Goal: Register for event/course

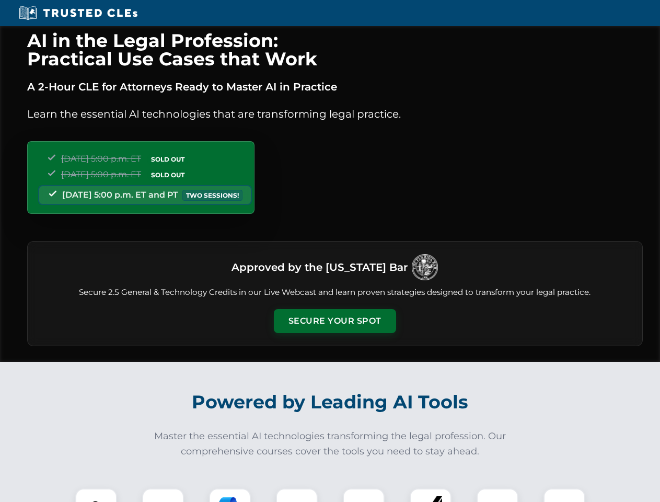
click at [335, 321] on button "Secure Your Spot" at bounding box center [335, 321] width 122 height 24
click at [96, 495] on img at bounding box center [96, 509] width 30 height 30
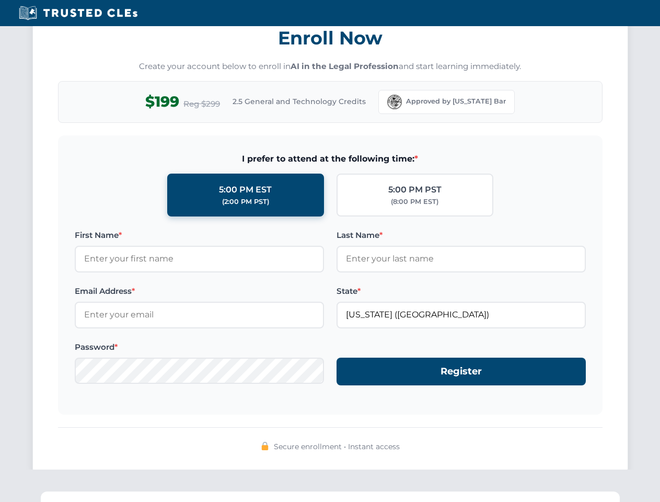
scroll to position [1026, 0]
